Goal: Use online tool/utility: Utilize a website feature to perform a specific function

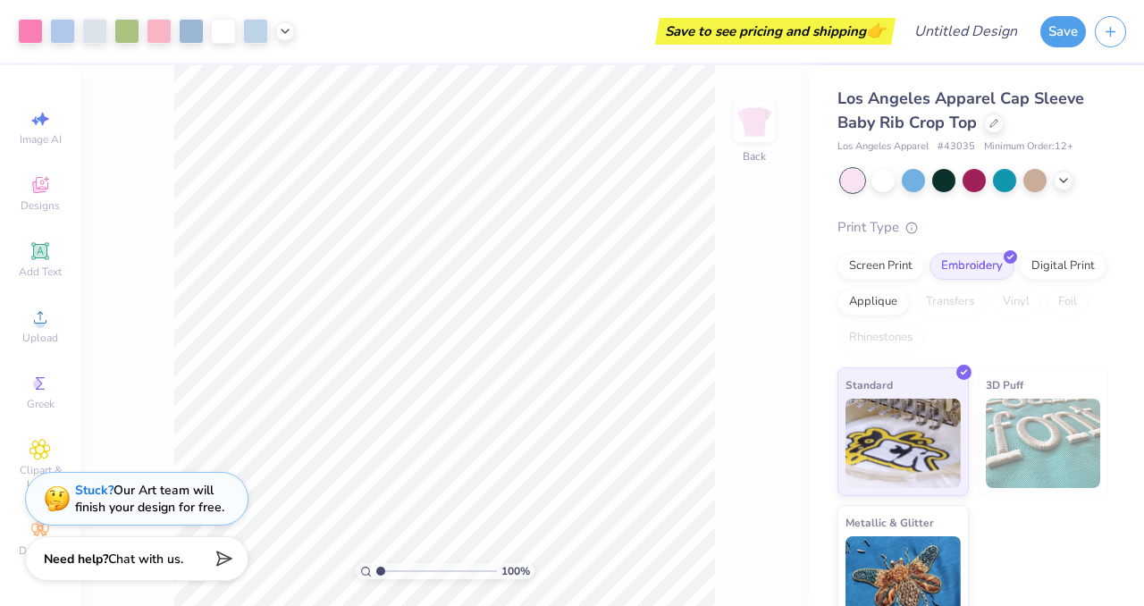
scroll to position [28, 0]
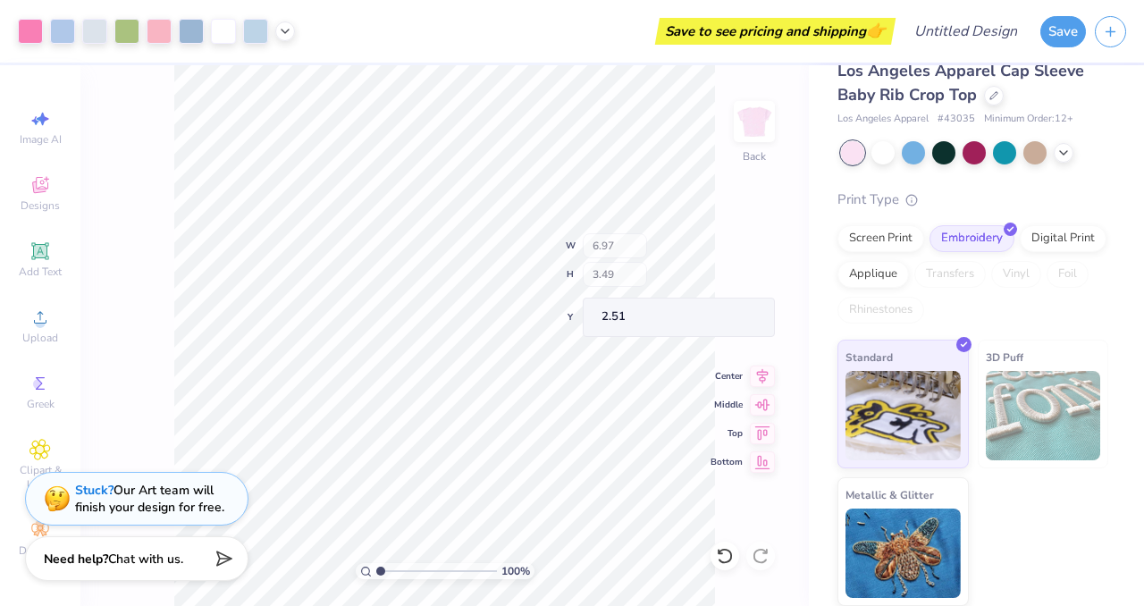
type input "2.14"
type input "2.78"
type input "2.60"
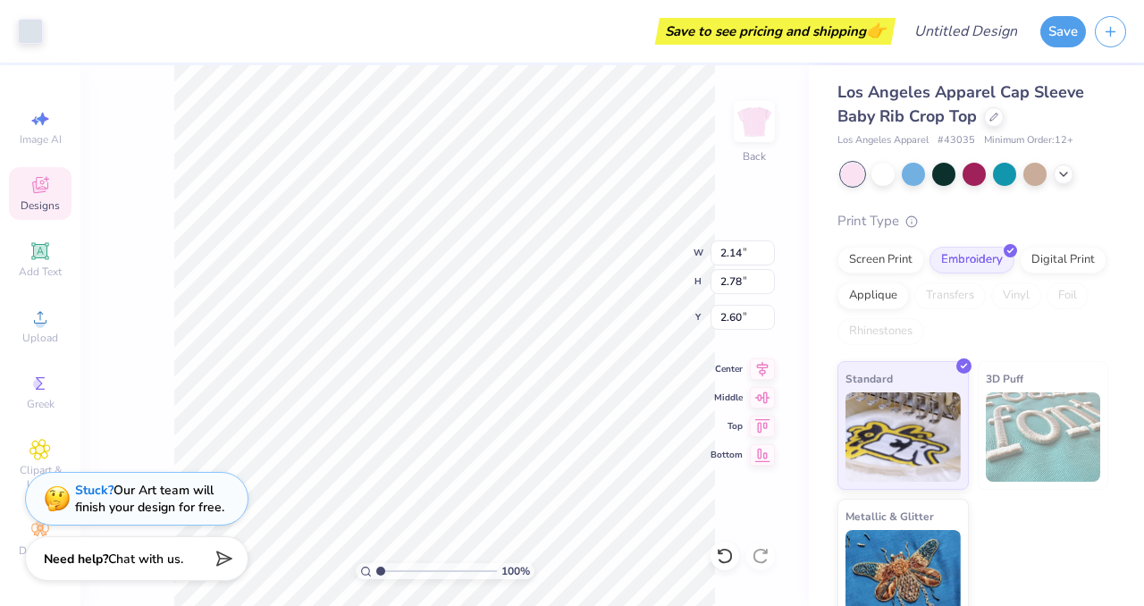
scroll to position [0, 0]
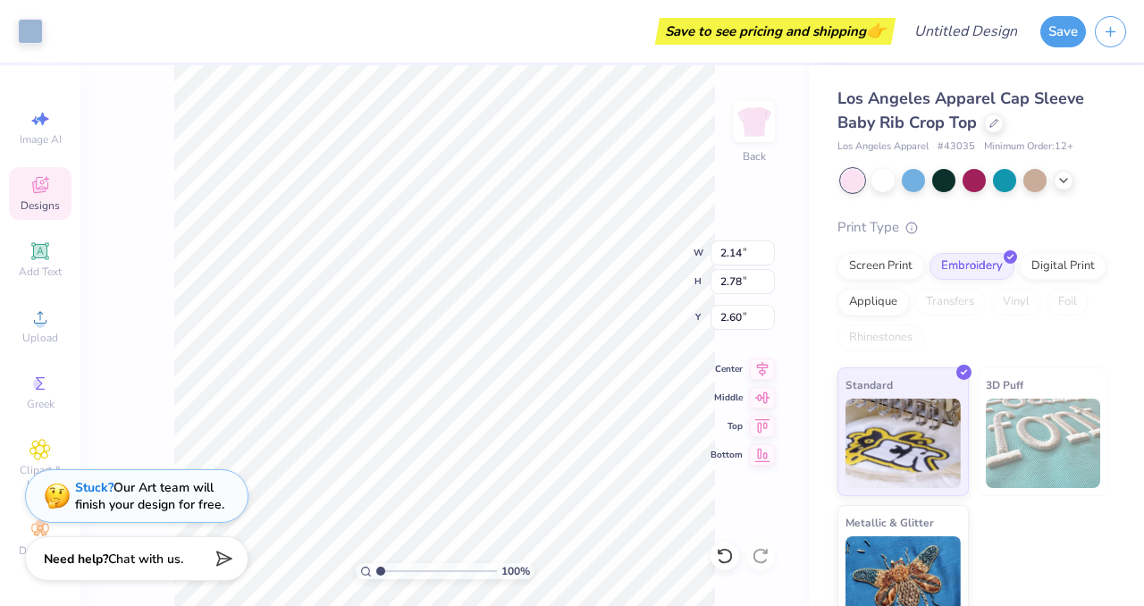
type input "6.85"
type input "3.38"
type input "2.56"
click at [995, 125] on icon at bounding box center [993, 121] width 9 height 9
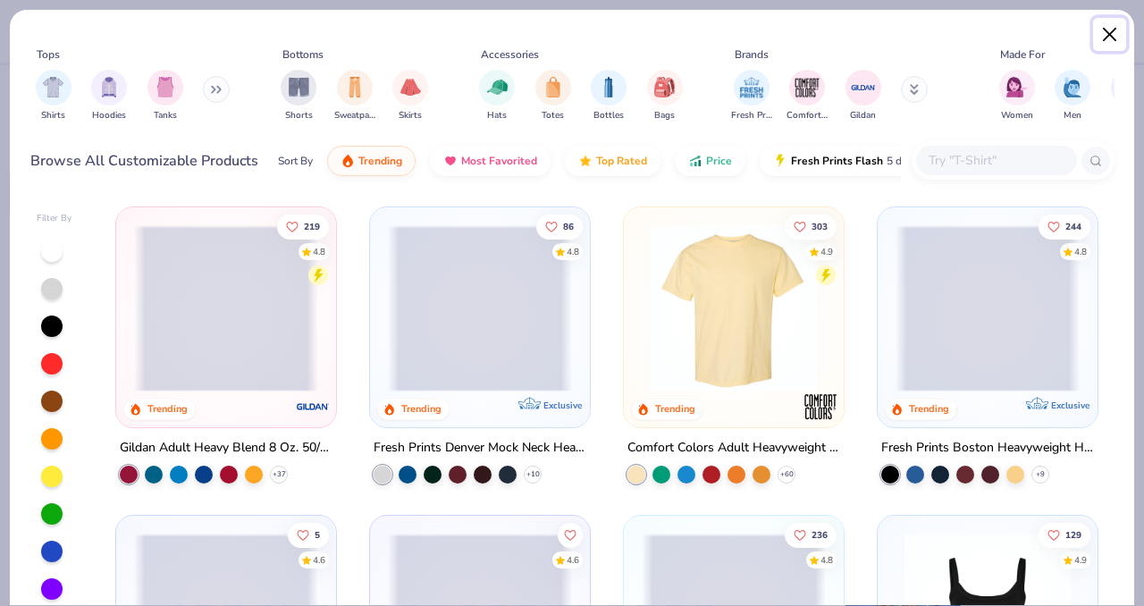
click at [1117, 31] on button "Close" at bounding box center [1110, 35] width 34 height 34
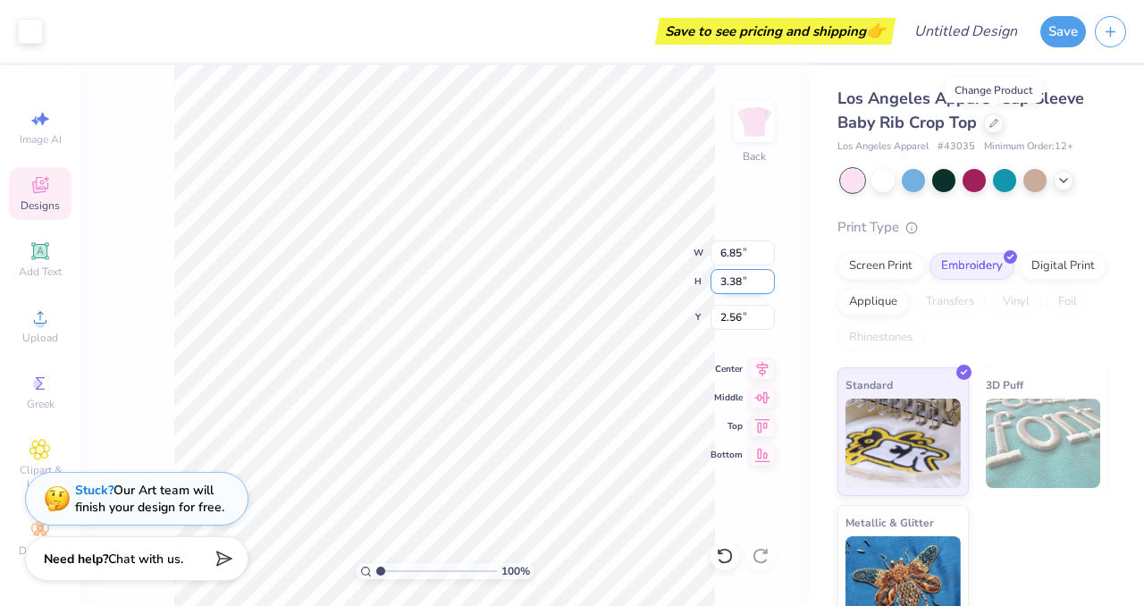
type input "2.36"
type input "3.10"
type input "2.76"
click at [37, 32] on div at bounding box center [30, 29] width 25 height 25
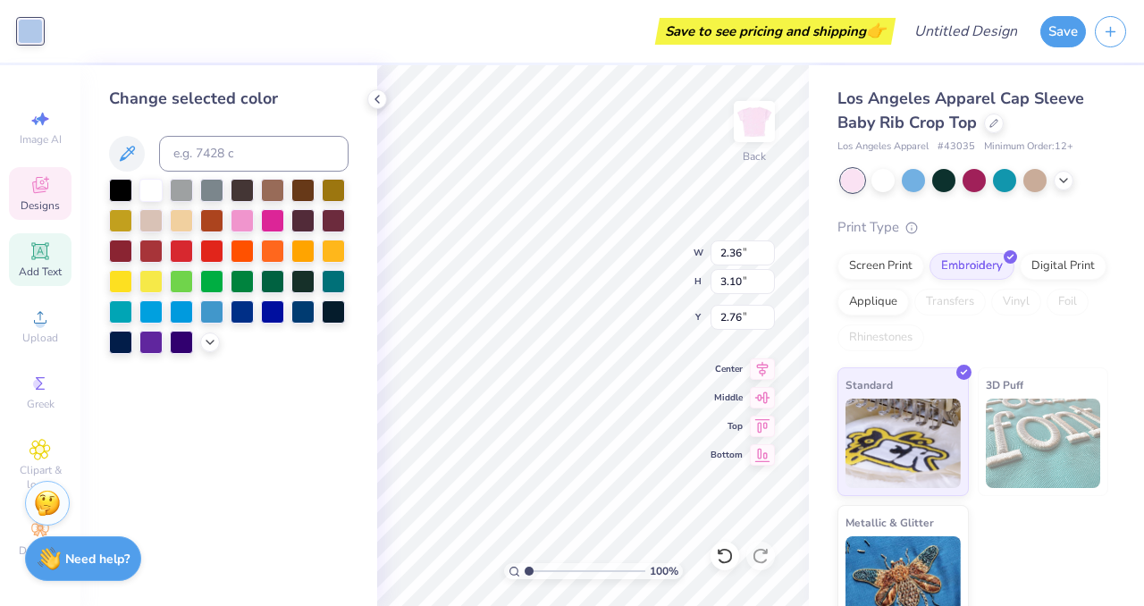
click at [34, 266] on span "Add Text" at bounding box center [40, 272] width 43 height 14
type input "4.03"
type input "1.17"
type input "6.17"
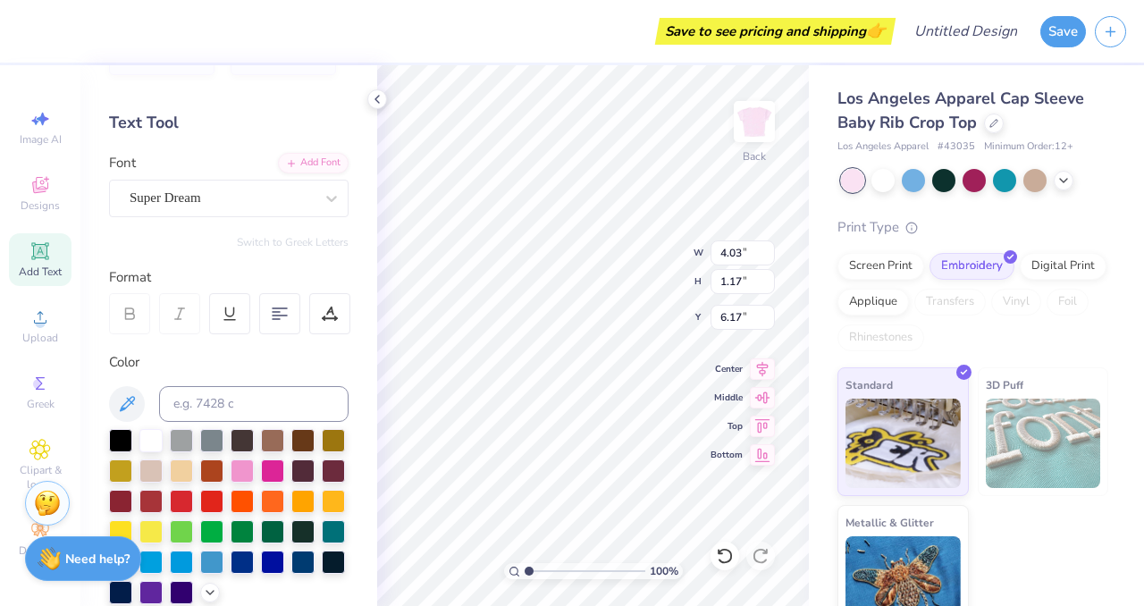
scroll to position [48, 0]
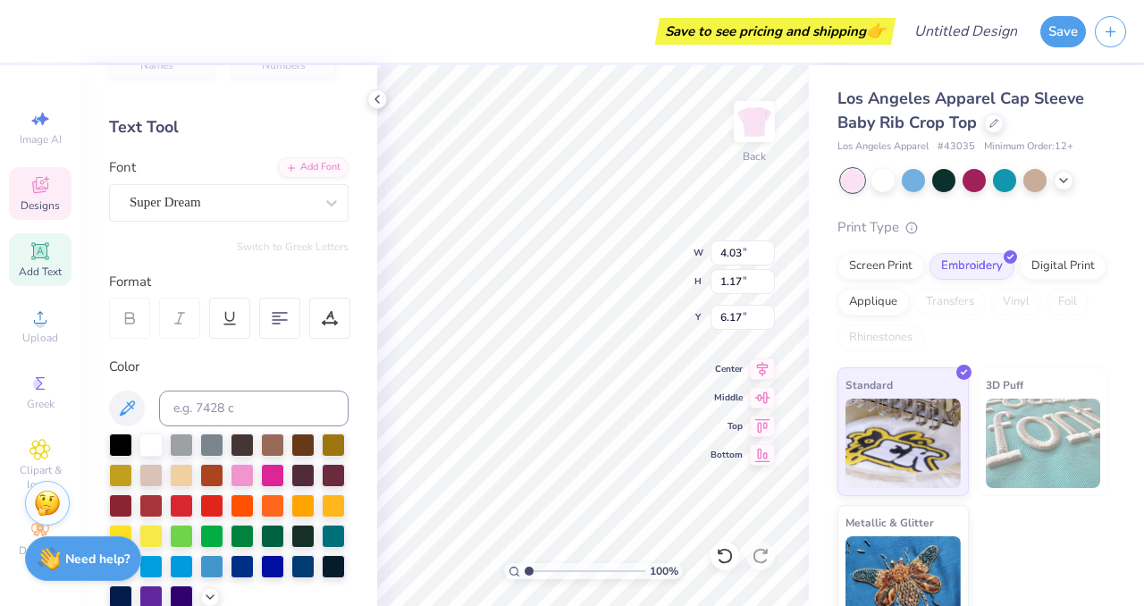
click at [59, 201] on span "Designs" at bounding box center [40, 205] width 39 height 14
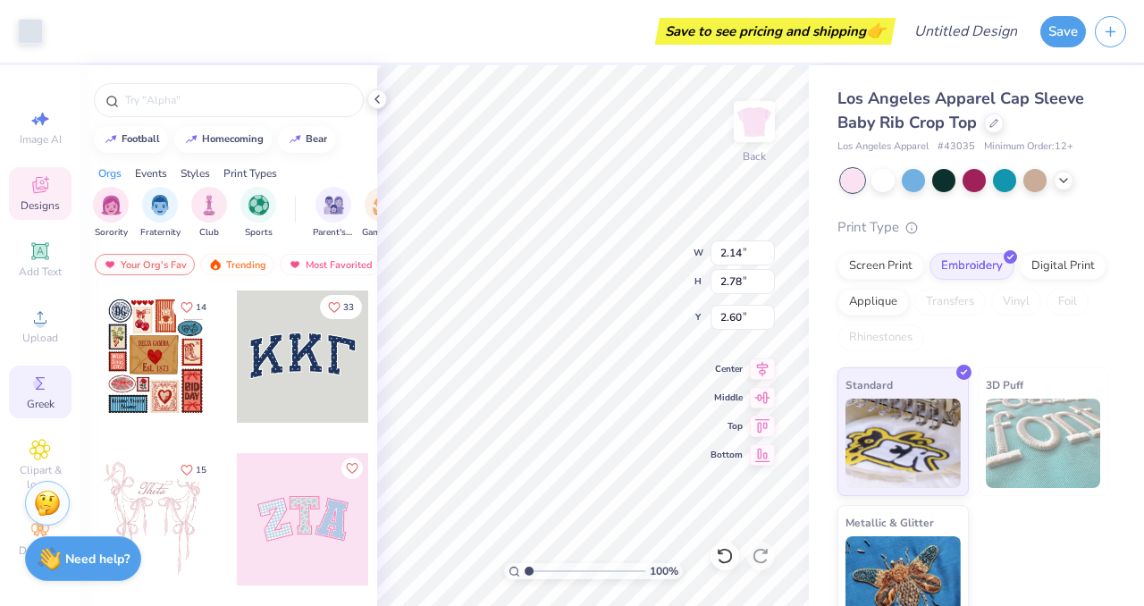
click at [42, 389] on icon at bounding box center [40, 383] width 9 height 13
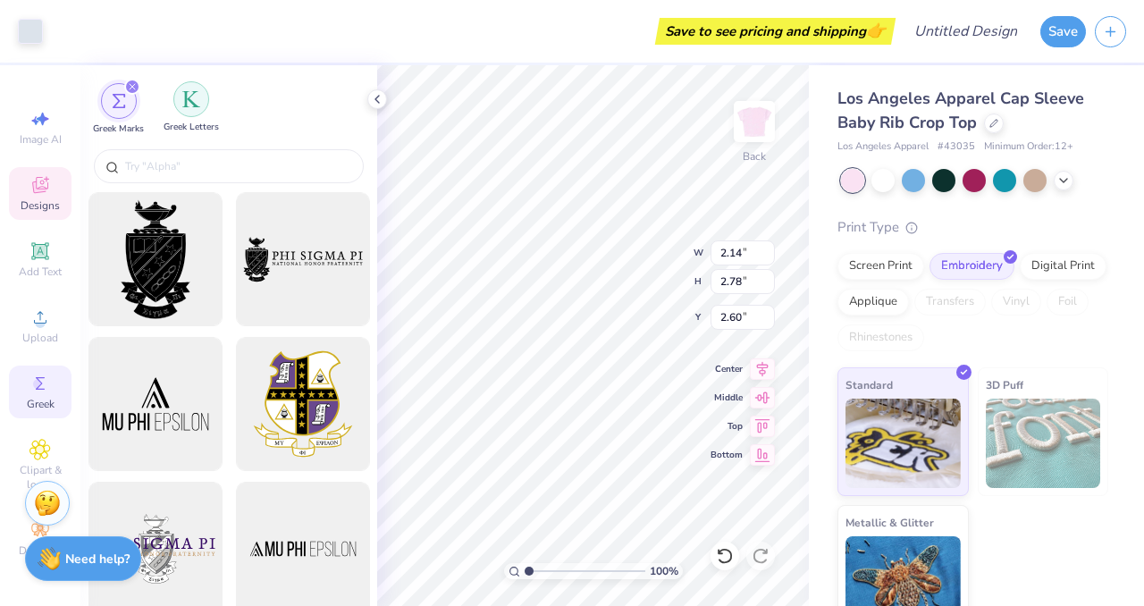
click at [197, 106] on img "filter for Greek Letters" at bounding box center [191, 99] width 18 height 18
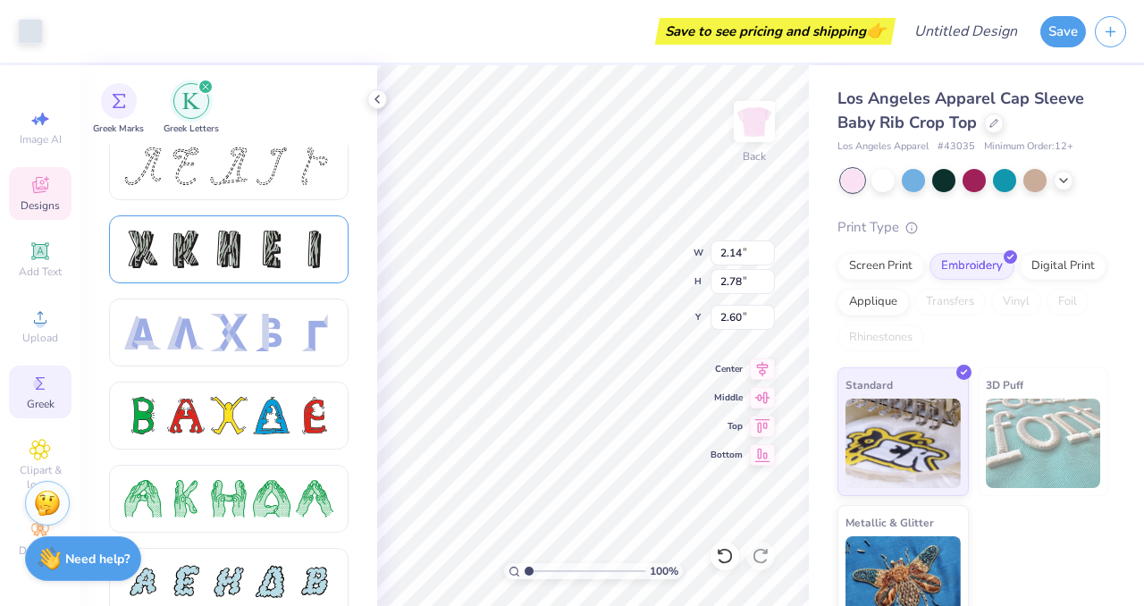
scroll to position [3, 0]
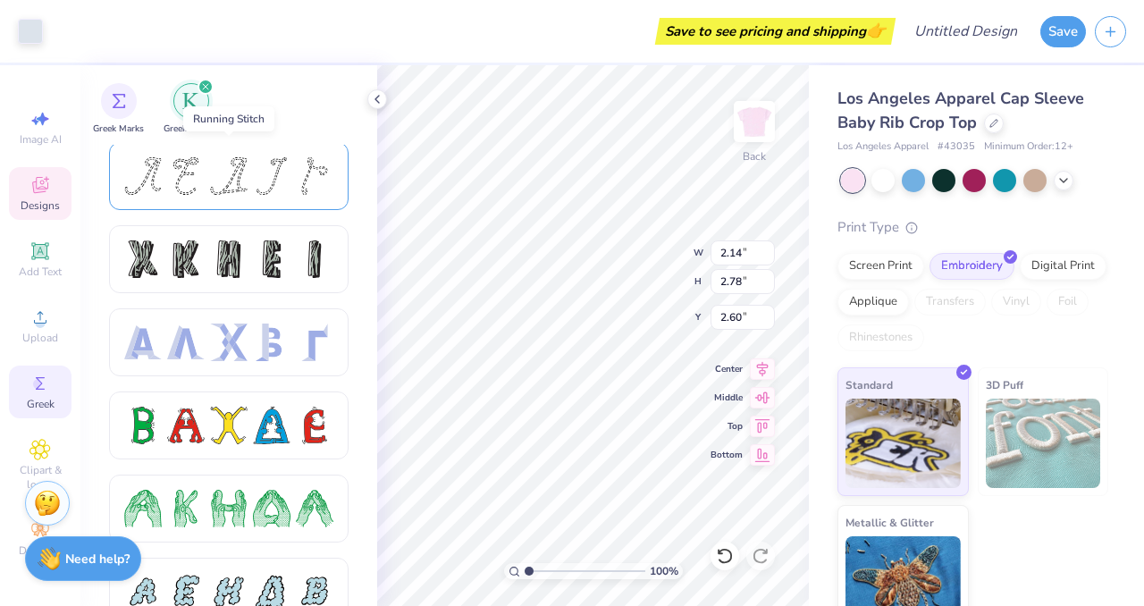
click at [268, 184] on div at bounding box center [272, 176] width 38 height 38
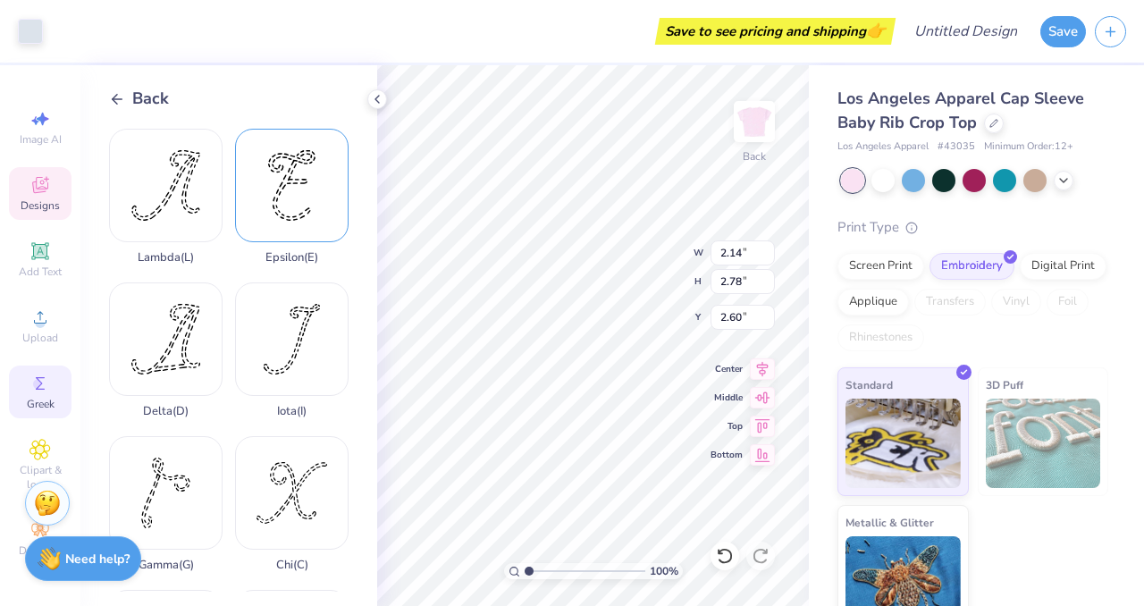
click at [275, 218] on div "Epsilon ( E )" at bounding box center [292, 197] width 114 height 136
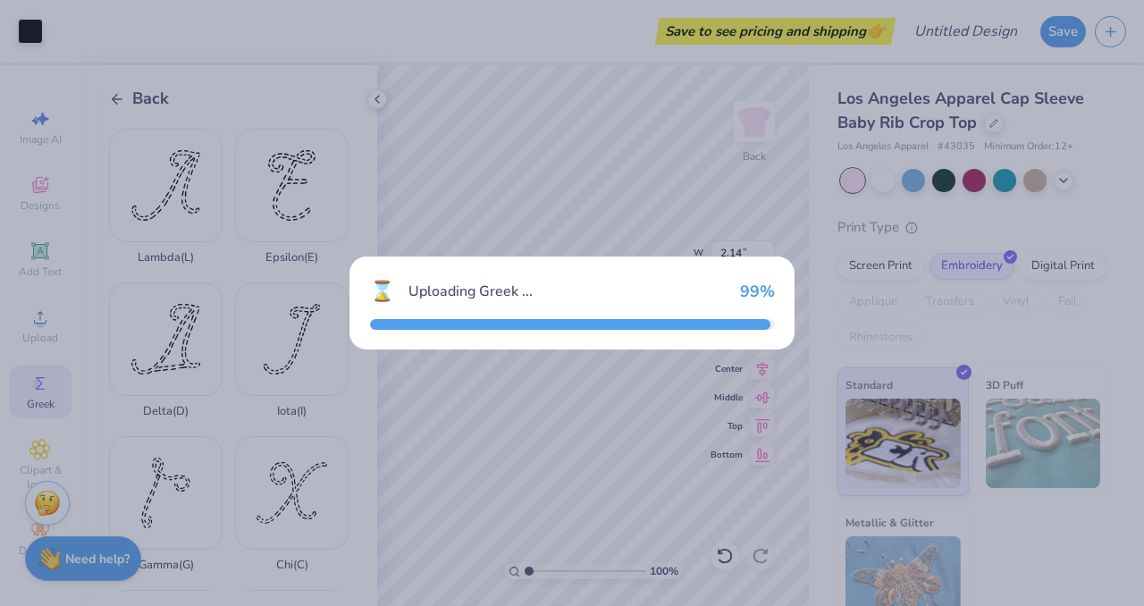
type input "1.87"
type input "5.36"
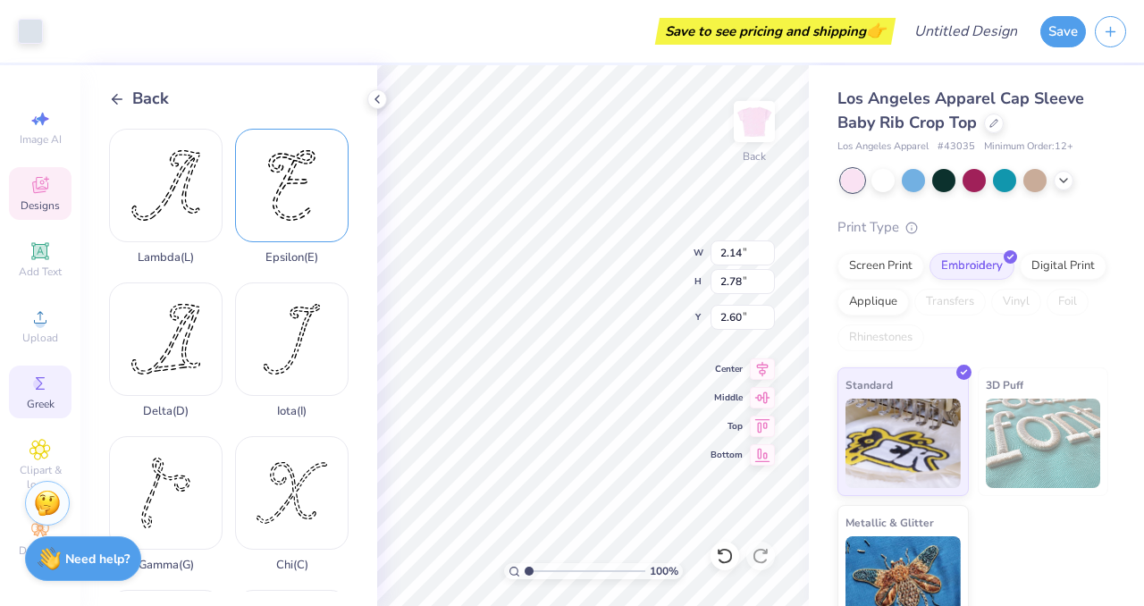
type input "6.85"
type input "3.38"
type input "2.61"
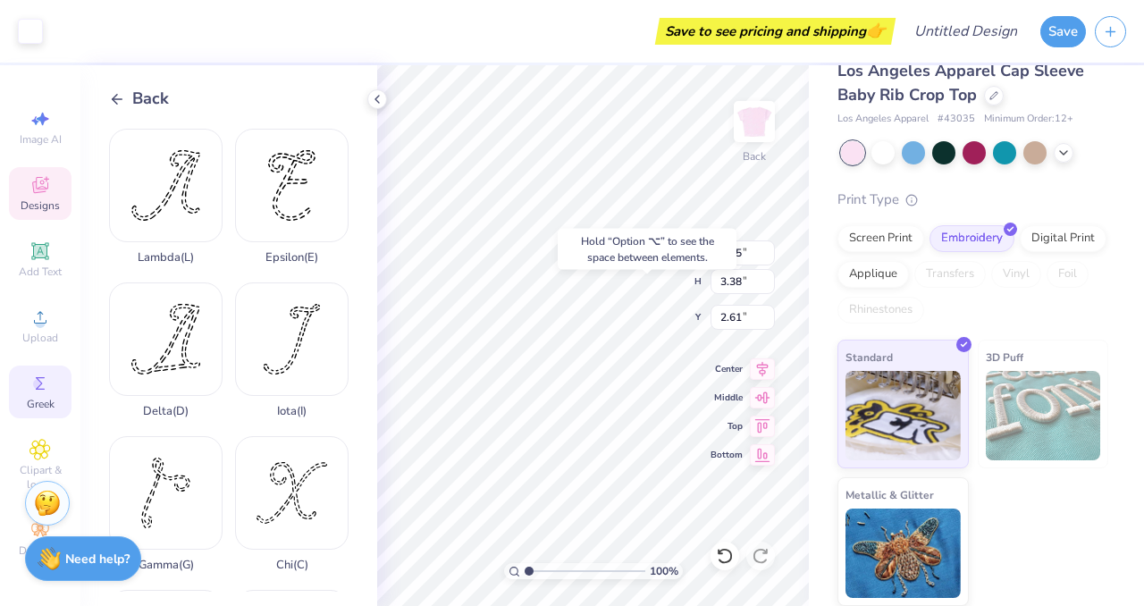
scroll to position [0, 0]
